Goal: Information Seeking & Learning: Find specific fact

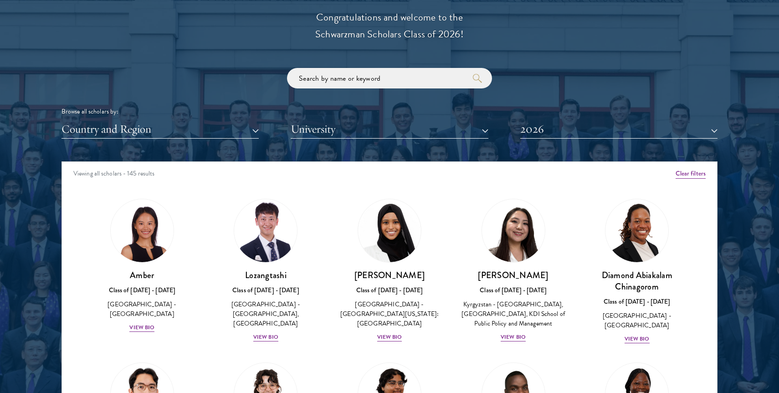
scroll to position [1130, 0]
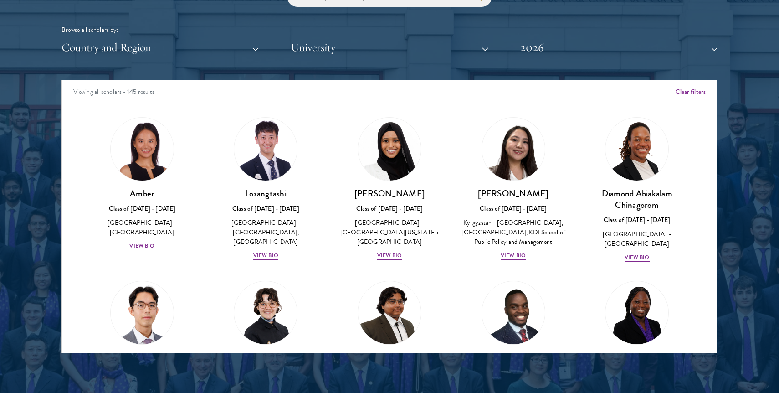
click at [134, 242] on div "View Bio" at bounding box center [141, 246] width 25 height 9
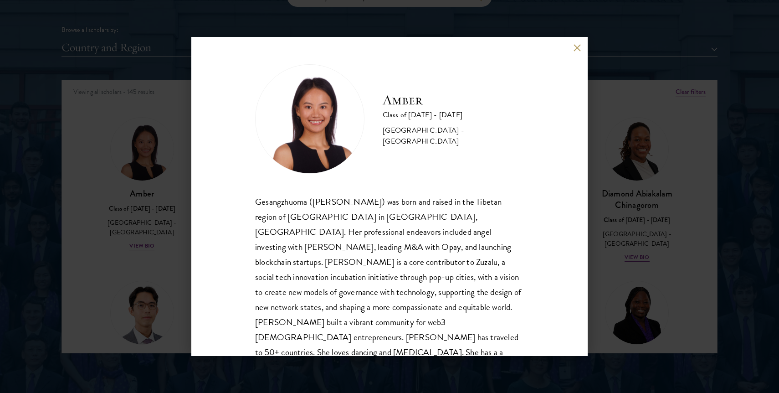
click at [582, 46] on div "Amber Class of [DATE] - [DATE] [GEOGRAPHIC_DATA] - [GEOGRAPHIC_DATA] Gesangzhuo…" at bounding box center [389, 196] width 397 height 319
click at [578, 48] on button at bounding box center [577, 48] width 8 height 8
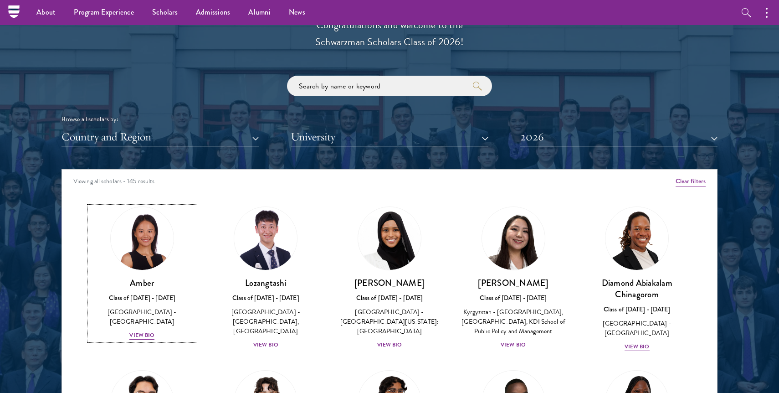
scroll to position [1040, 0]
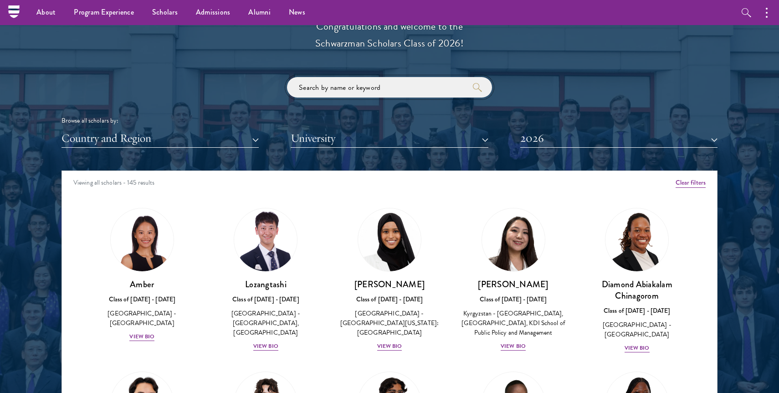
click at [342, 83] on input "search" at bounding box center [389, 87] width 205 height 21
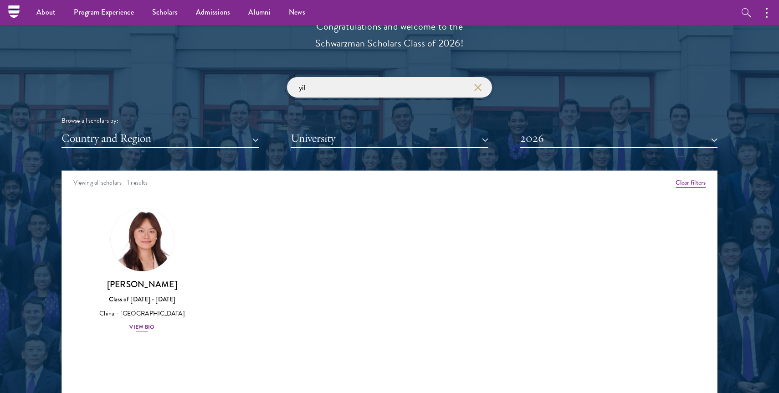
type input "yil"
click at [146, 326] on div "View Bio" at bounding box center [141, 327] width 25 height 9
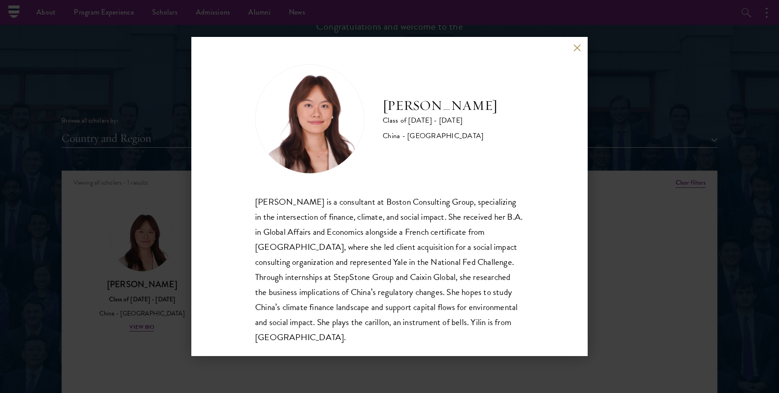
click at [581, 47] on button at bounding box center [577, 48] width 8 height 8
